Goal: Navigation & Orientation: Find specific page/section

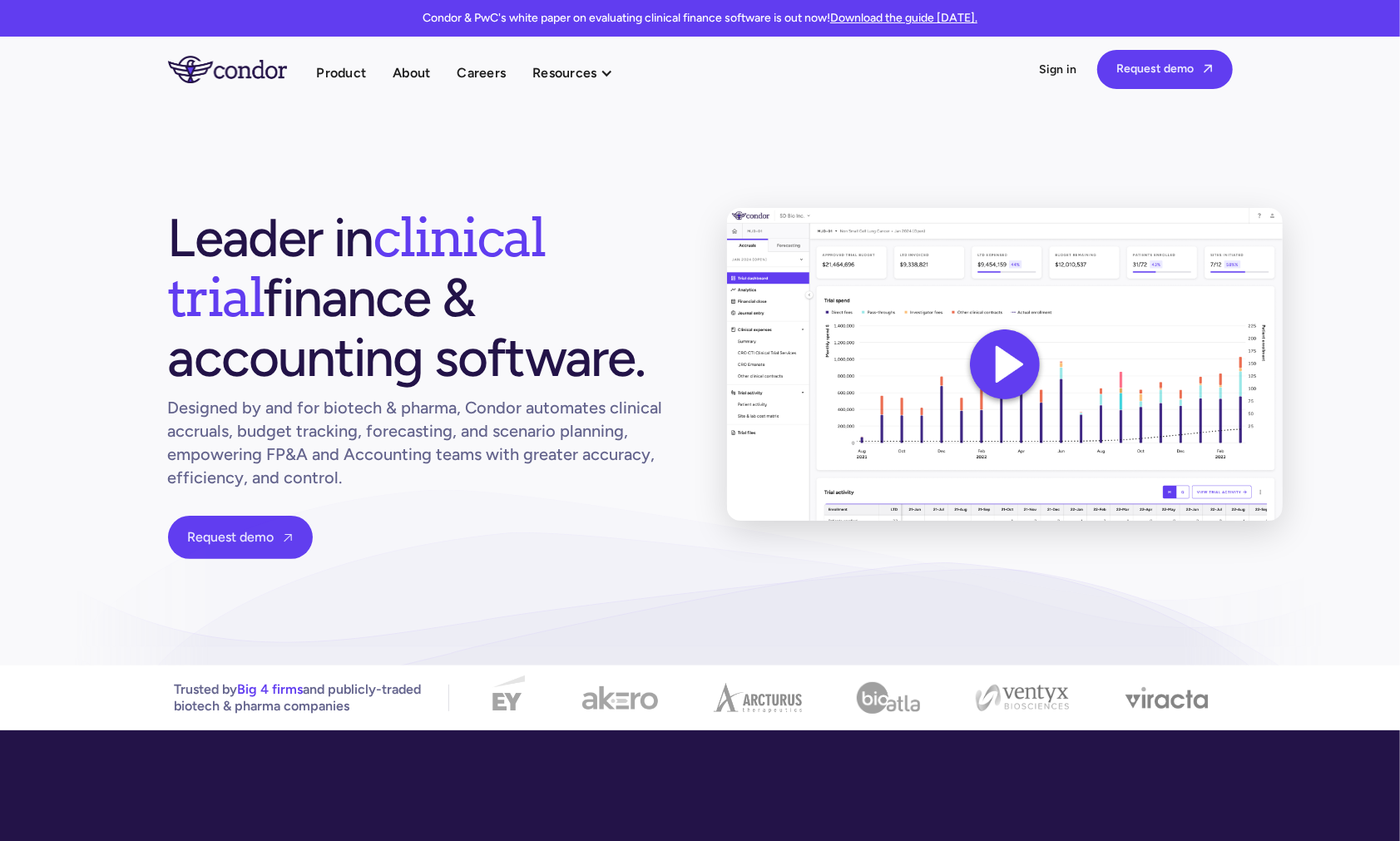
drag, startPoint x: 237, startPoint y: 228, endPoint x: 403, endPoint y: 342, distance: 201.4
click at [403, 342] on h1 "Leader in clinical trial finance & accounting software." at bounding box center [420, 298] width 506 height 179
drag, startPoint x: 387, startPoint y: 351, endPoint x: 155, endPoint y: 231, distance: 261.2
click at [155, 231] on section "Leader in clinical trial finance & accounting software. Designed by and for bio…" at bounding box center [700, 382] width 1400 height 564
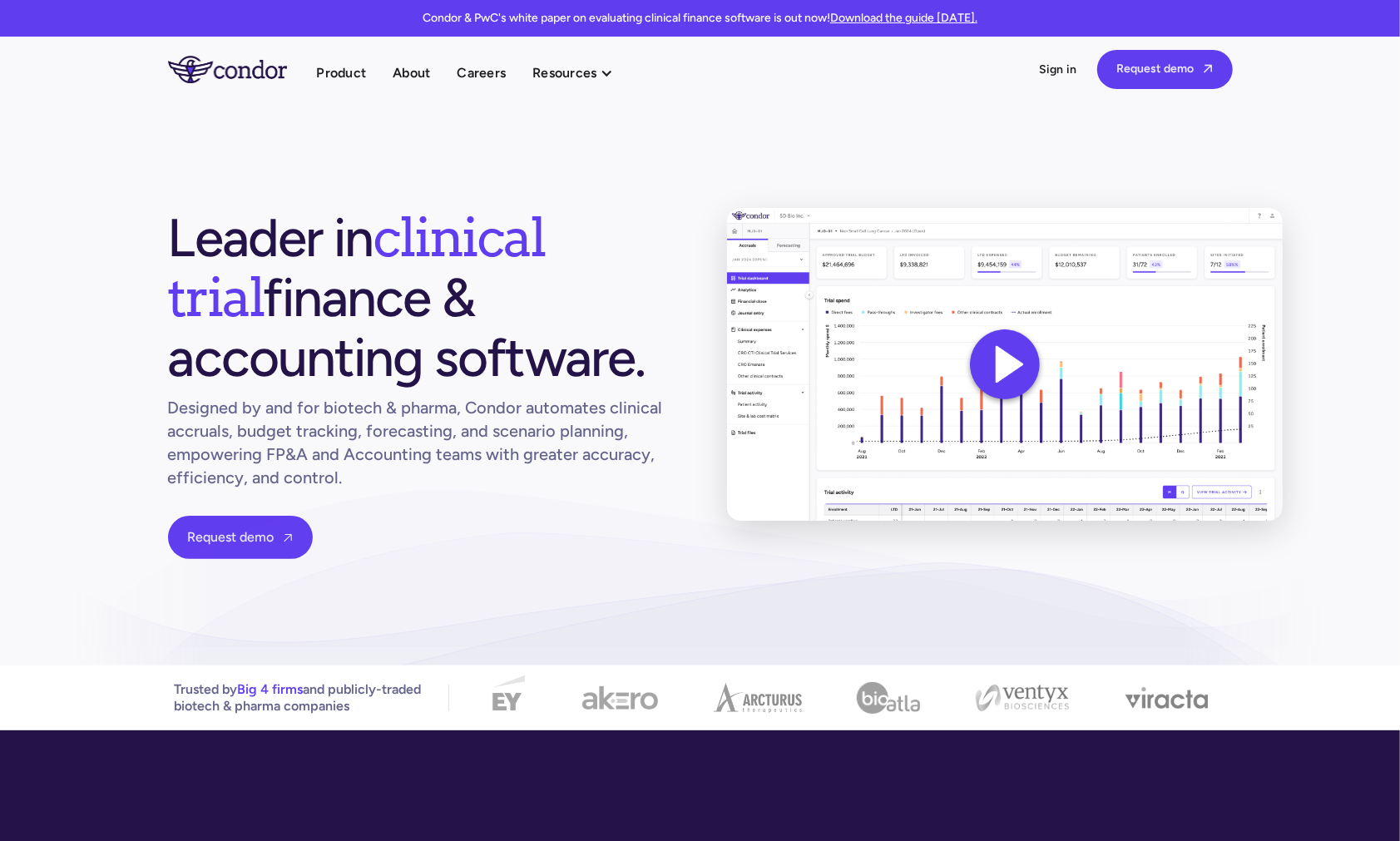
click at [155, 231] on section "Leader in clinical trial finance & accounting software. Designed by and for bio…" at bounding box center [700, 382] width 1400 height 564
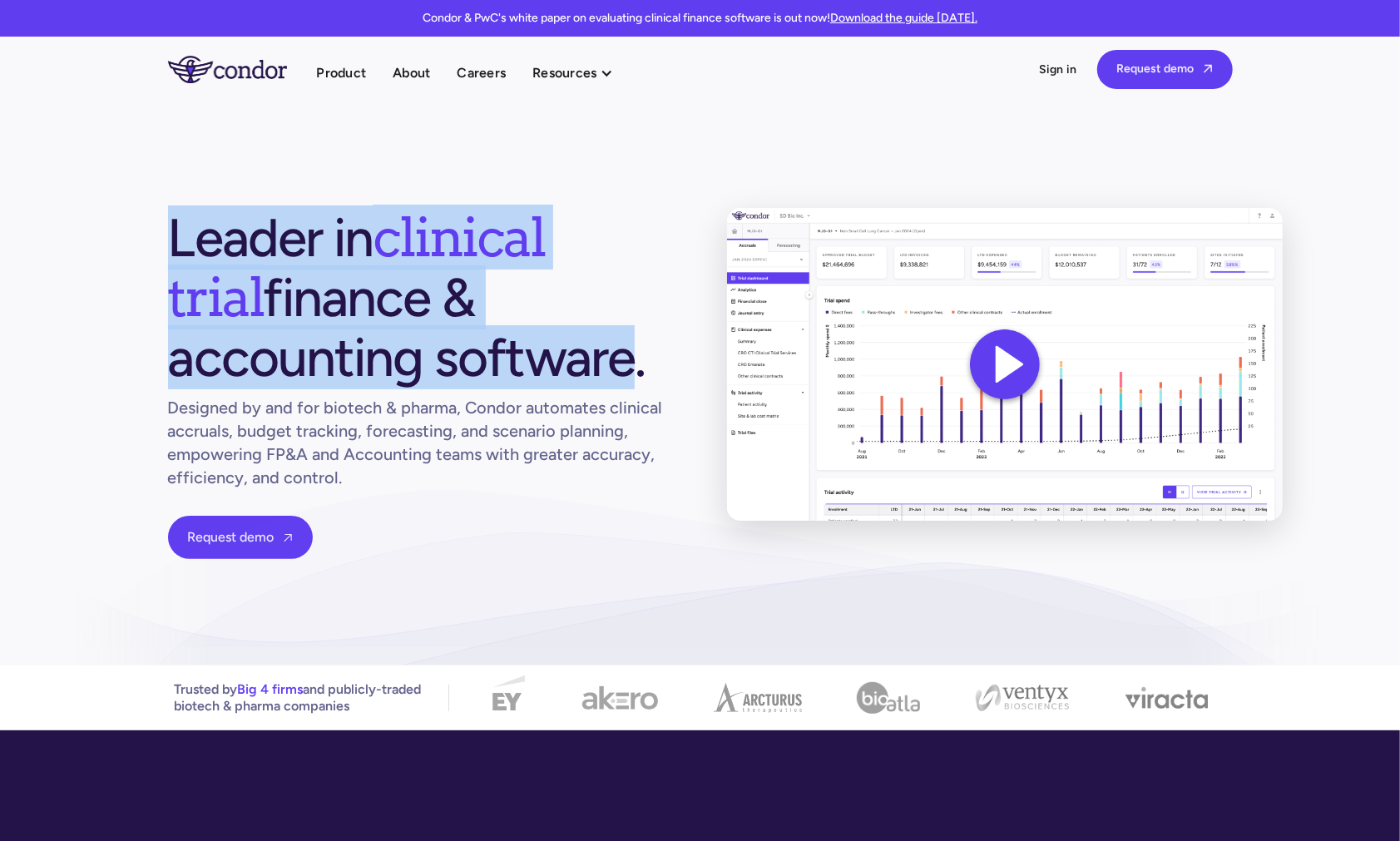
drag, startPoint x: 167, startPoint y: 221, endPoint x: 362, endPoint y: 350, distance: 233.8
click at [362, 350] on section "Leader in clinical trial finance & accounting software. Designed by and for bio…" at bounding box center [700, 382] width 1400 height 564
click at [368, 350] on h1 "Leader in clinical trial finance & accounting software." at bounding box center [420, 298] width 506 height 179
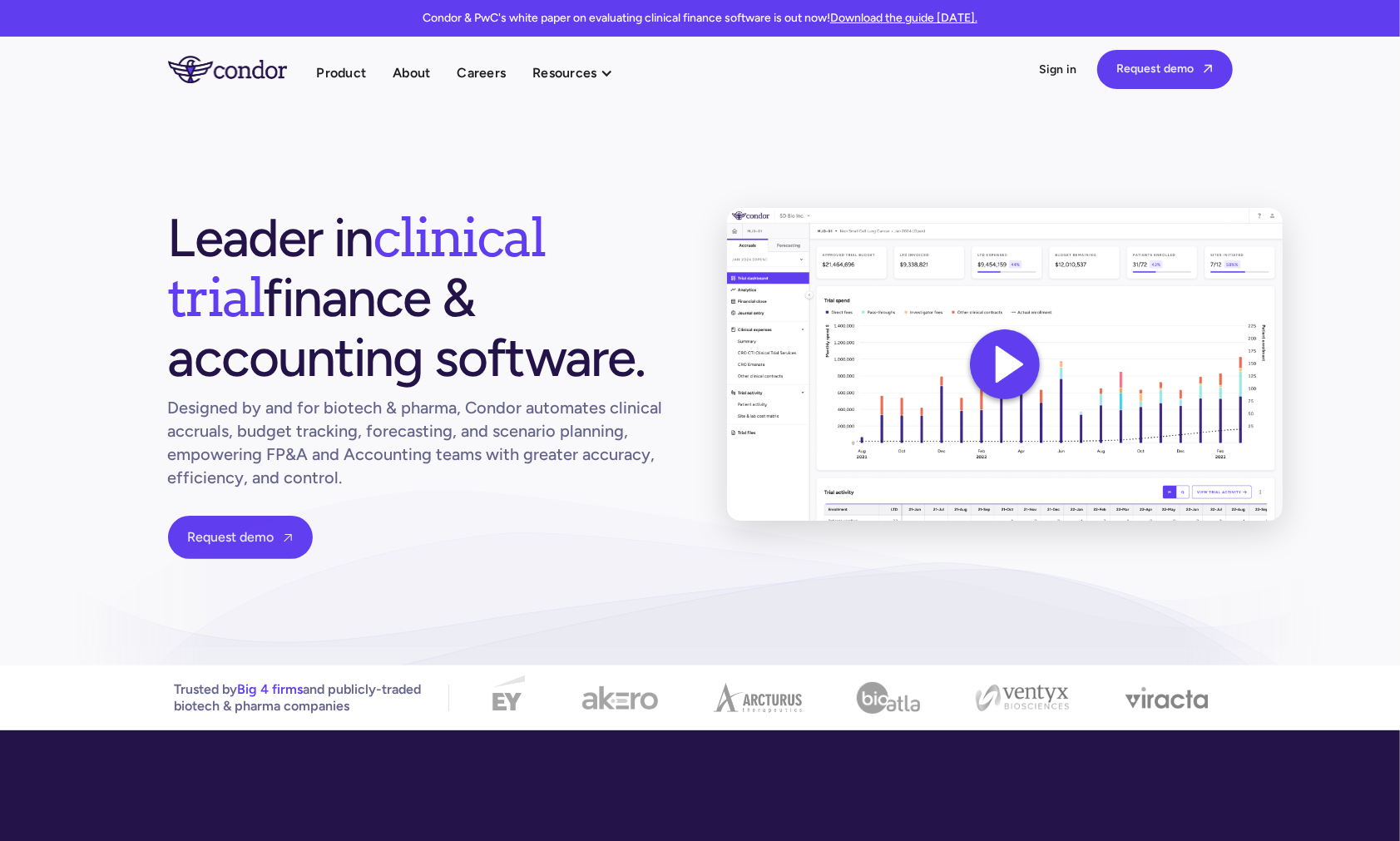
drag, startPoint x: 404, startPoint y: 356, endPoint x: 199, endPoint y: 246, distance: 232.6
click at [199, 247] on h1 "Leader in clinical trial finance & accounting software." at bounding box center [420, 298] width 506 height 179
click at [199, 246] on h1 "Leader in clinical trial finance & accounting software." at bounding box center [420, 298] width 506 height 179
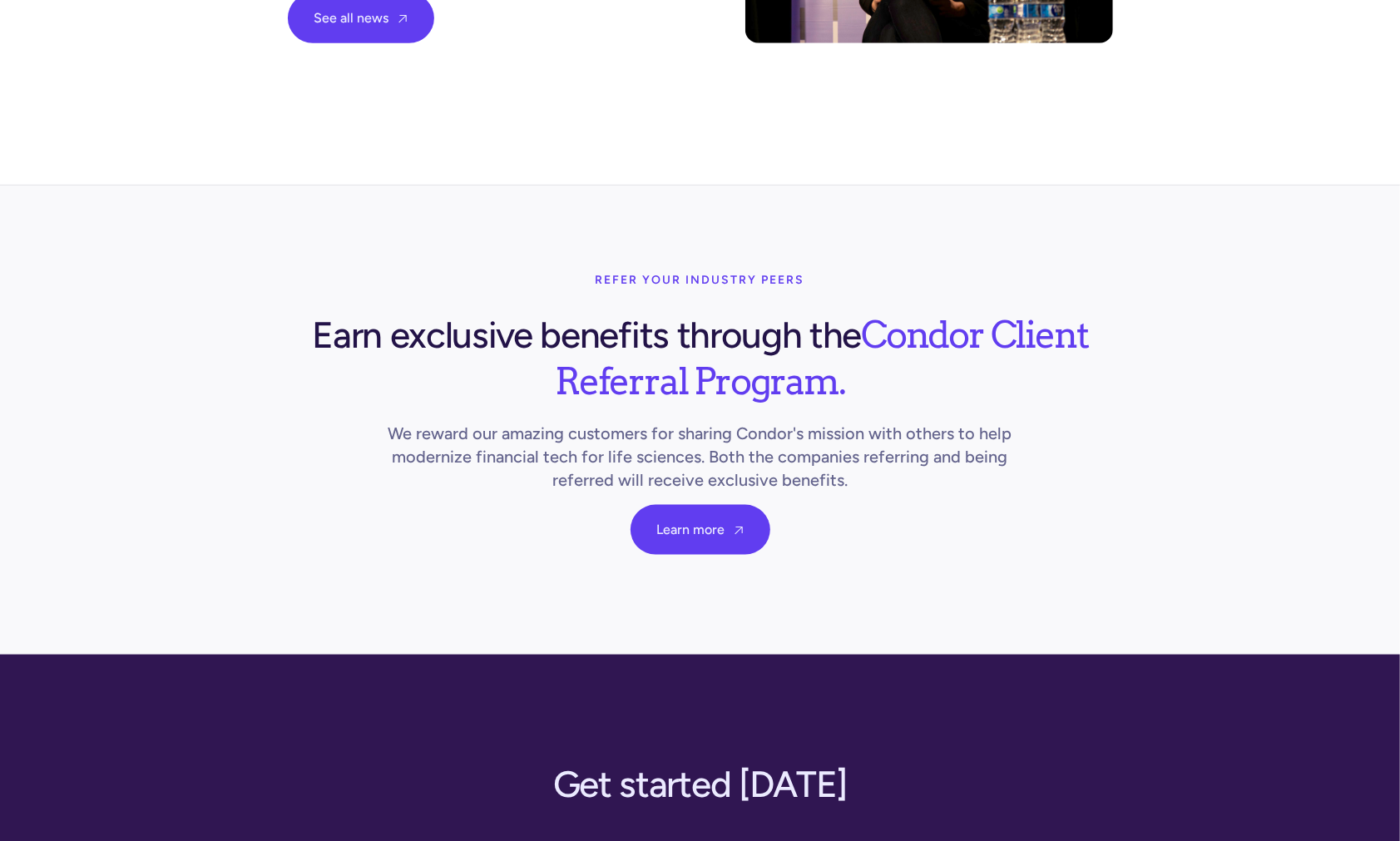
scroll to position [5900, 0]
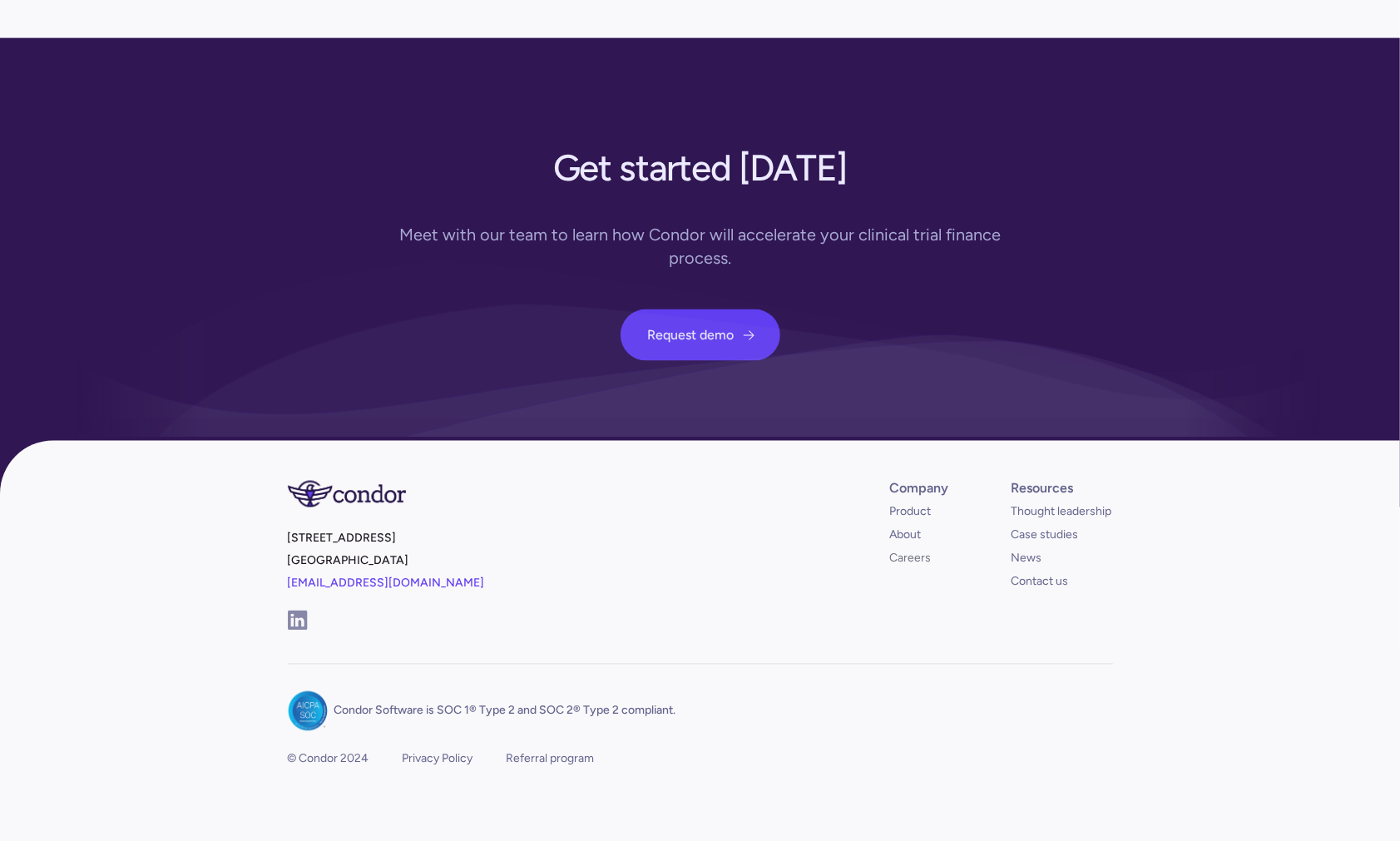
click at [917, 551] on link "Careers" at bounding box center [911, 559] width 41 height 16
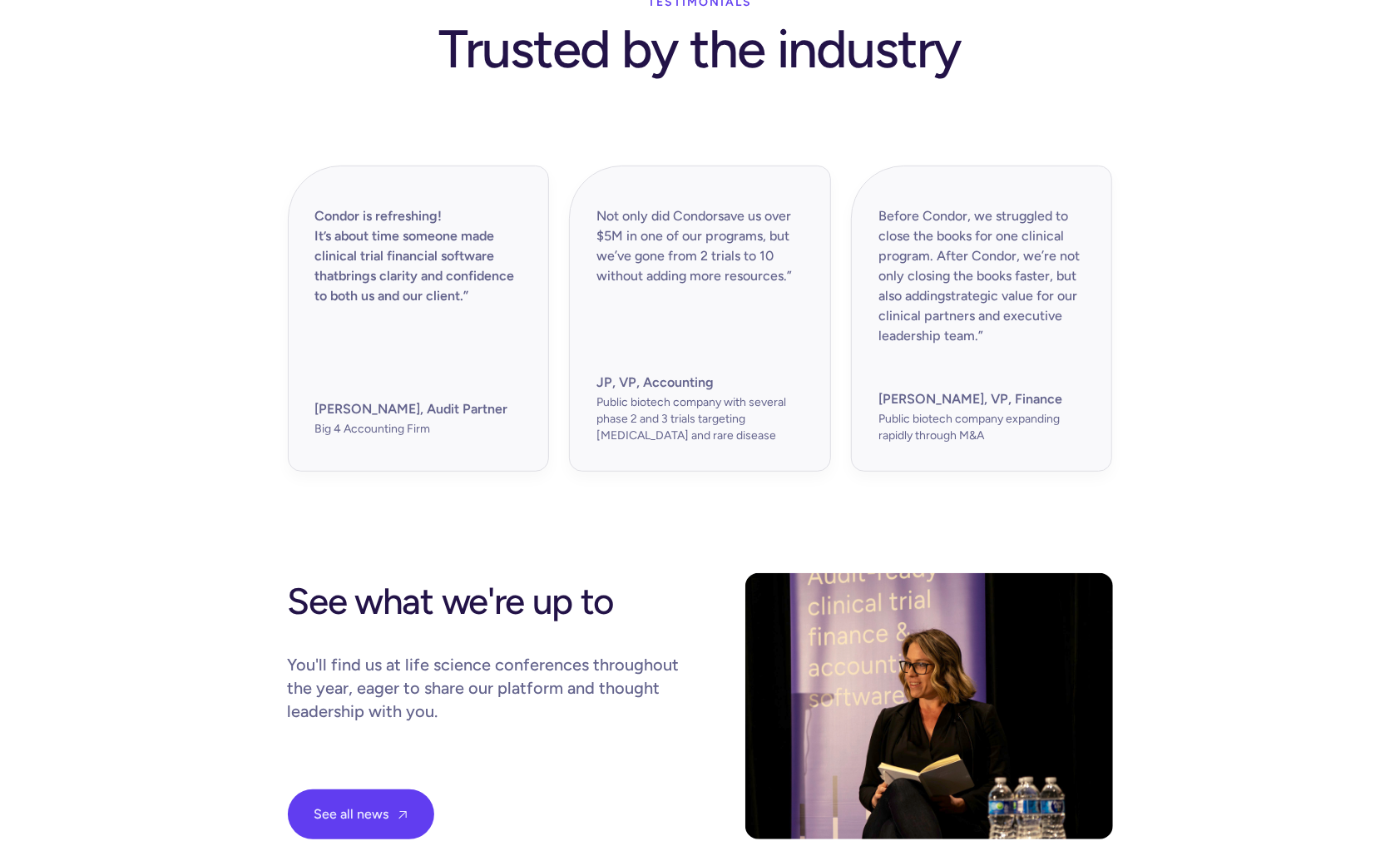
scroll to position [4236, 0]
